Goal: Information Seeking & Learning: Learn about a topic

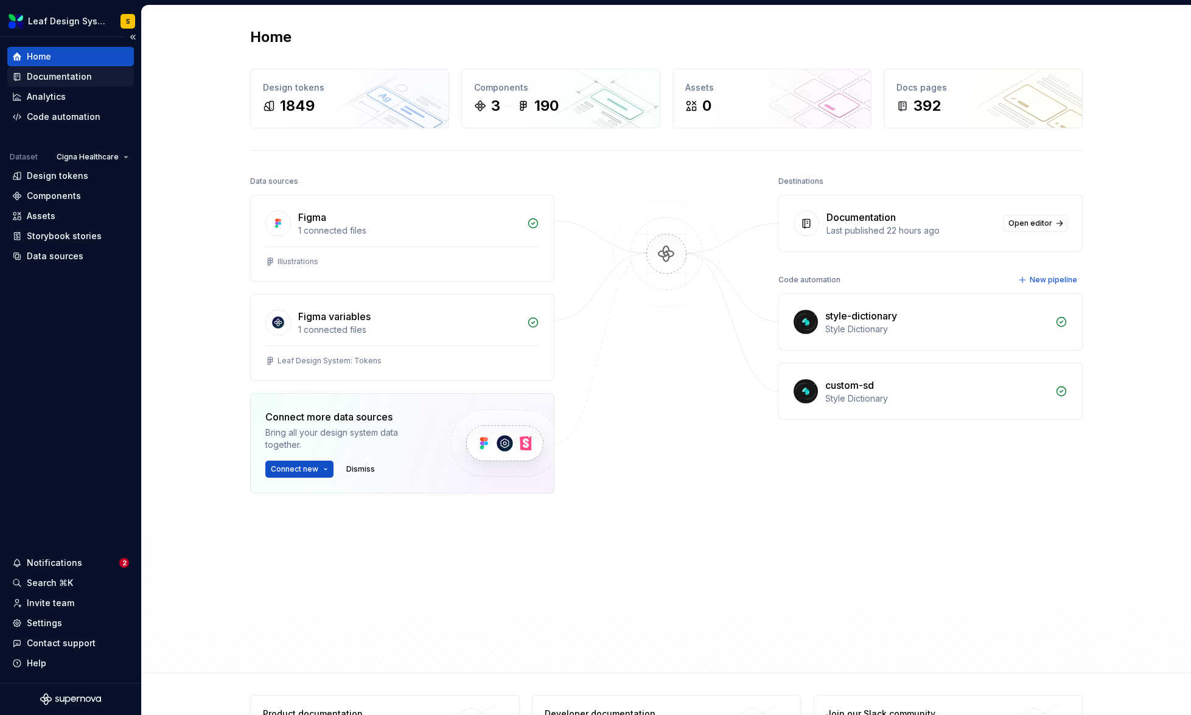
click at [54, 80] on div "Documentation" at bounding box center [59, 77] width 65 height 12
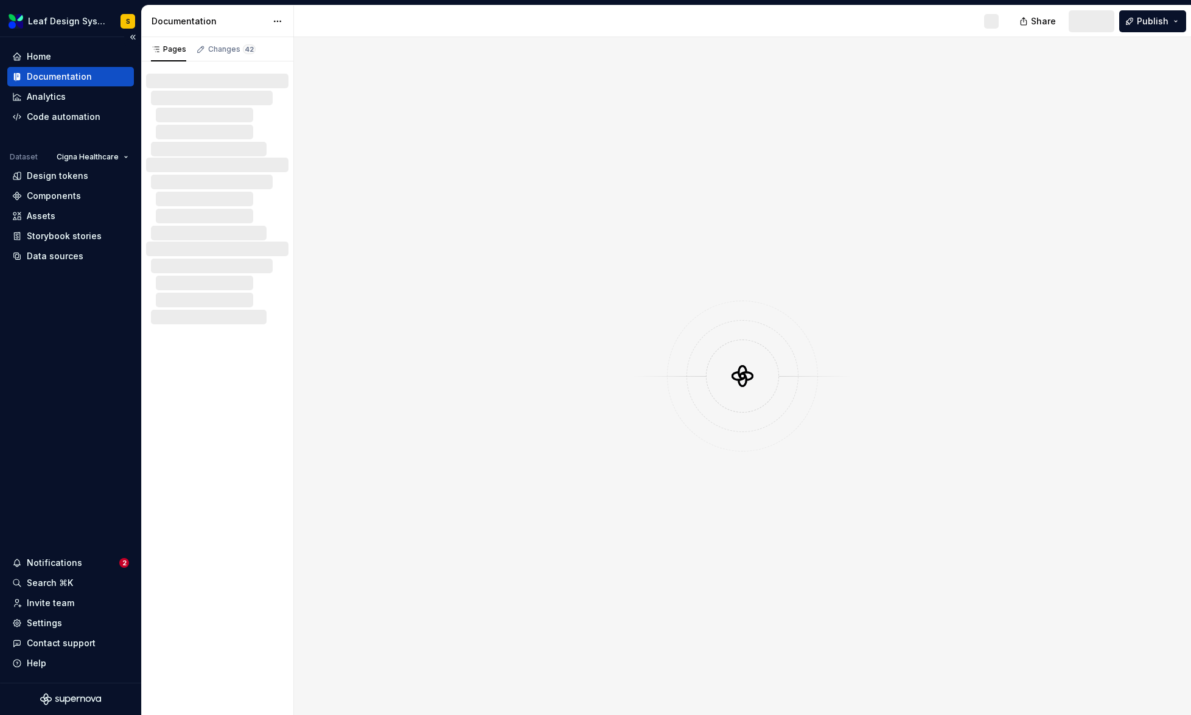
click at [50, 76] on div "Documentation" at bounding box center [59, 77] width 65 height 12
